Goal: Check status: Check status

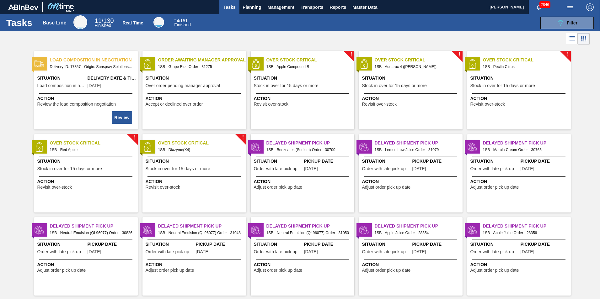
click at [196, 64] on span "1SB - Grape Blue Order - 31275" at bounding box center [199, 66] width 83 height 7
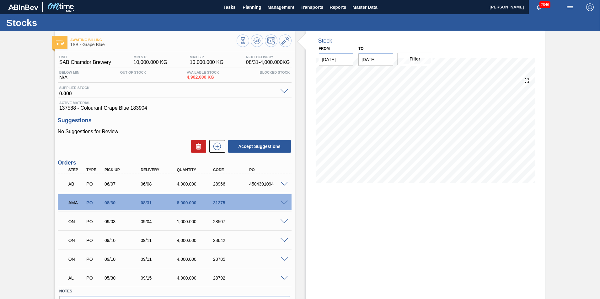
click at [284, 182] on span at bounding box center [284, 184] width 8 height 5
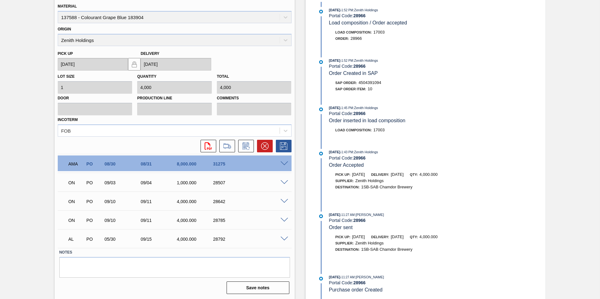
scroll to position [191, 0]
click at [282, 182] on span at bounding box center [284, 182] width 8 height 5
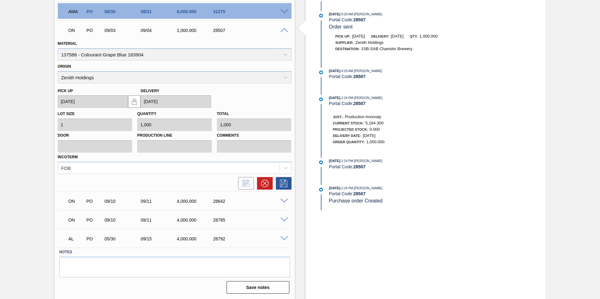
click at [285, 201] on span at bounding box center [284, 201] width 8 height 5
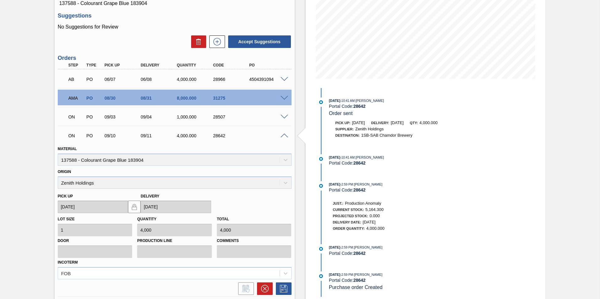
scroll to position [157, 0]
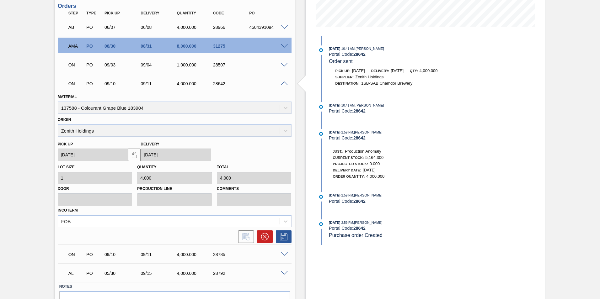
click at [281, 254] on span at bounding box center [284, 254] width 8 height 5
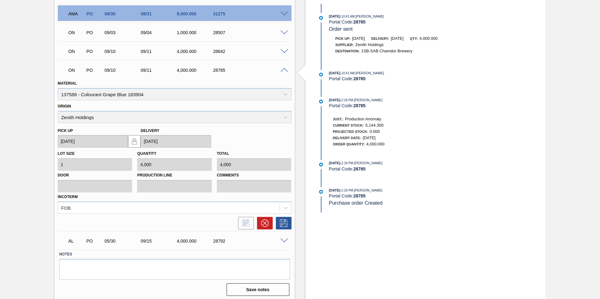
scroll to position [191, 0]
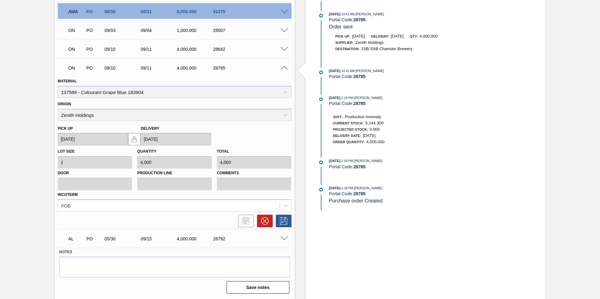
click at [284, 238] on span at bounding box center [284, 238] width 8 height 5
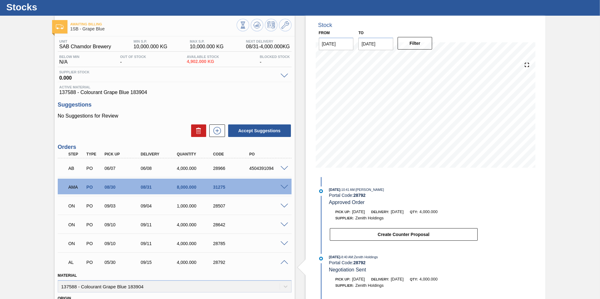
scroll to position [3, 0]
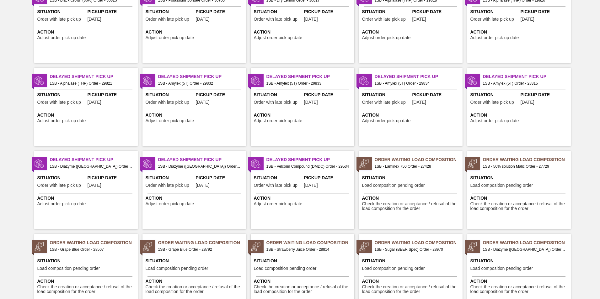
scroll to position [594, 0]
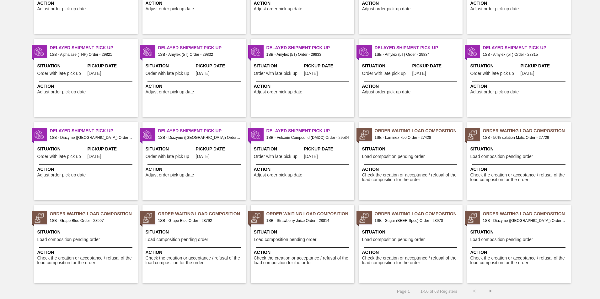
click at [489, 291] on button ">" at bounding box center [490, 291] width 16 height 16
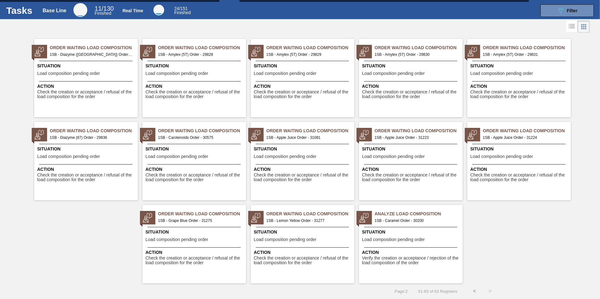
scroll to position [0, 0]
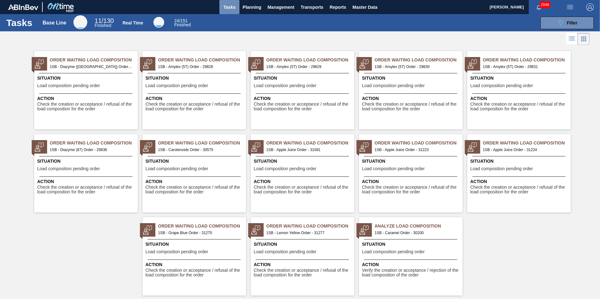
click at [232, 6] on span "Tasks" at bounding box center [229, 7] width 14 height 8
click at [255, 6] on span "Planning" at bounding box center [251, 7] width 19 height 8
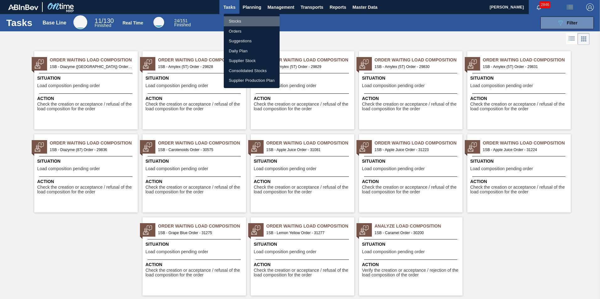
click at [239, 20] on li "Stocks" at bounding box center [252, 21] width 56 height 10
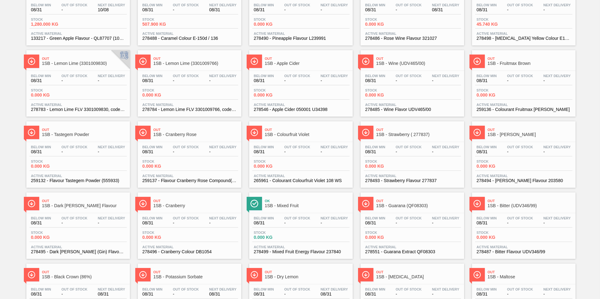
scroll to position [474, 0]
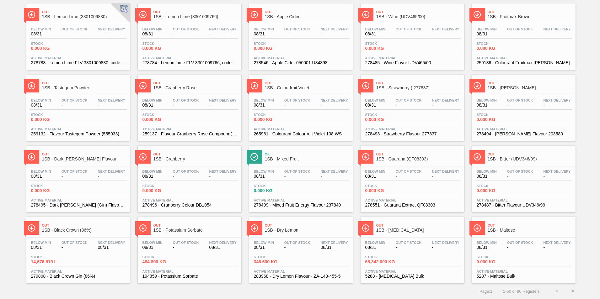
click at [572, 289] on button ">" at bounding box center [572, 291] width 16 height 16
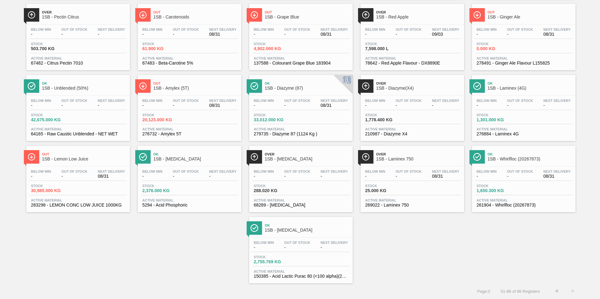
scroll to position [0, 0]
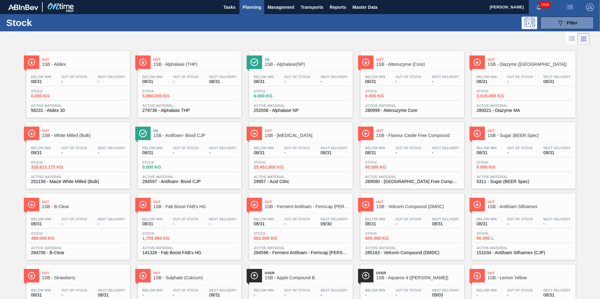
click at [47, 74] on div "Below Min 08/31 Out Of Stock - Next Delivery - Stock 0.000 KG Active Material 5…" at bounding box center [77, 93] width 103 height 43
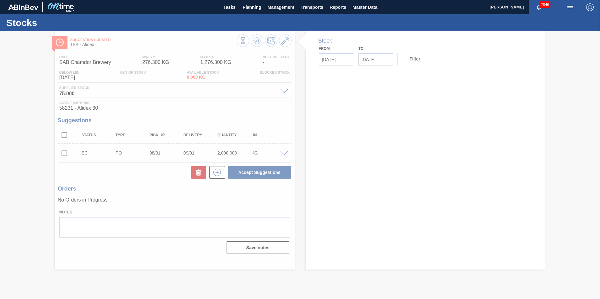
type input "08/31/2025"
type input "09/14/2025"
